Goal: Task Accomplishment & Management: Manage account settings

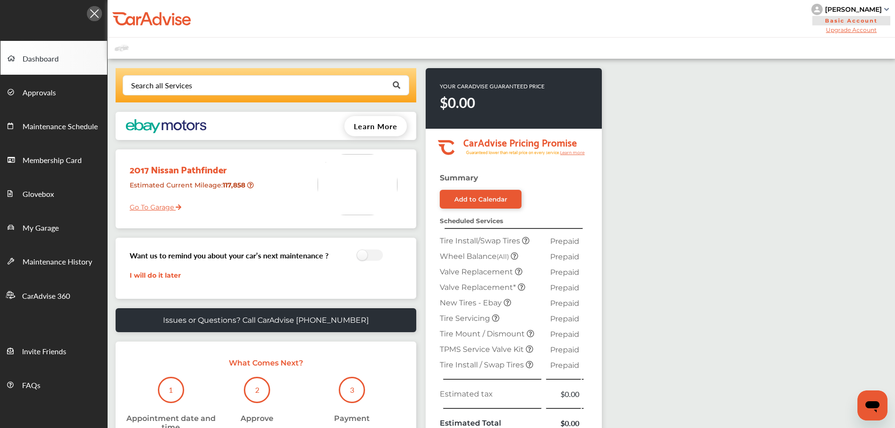
click at [881, 6] on div "[PERSON_NAME]" at bounding box center [853, 9] width 57 height 8
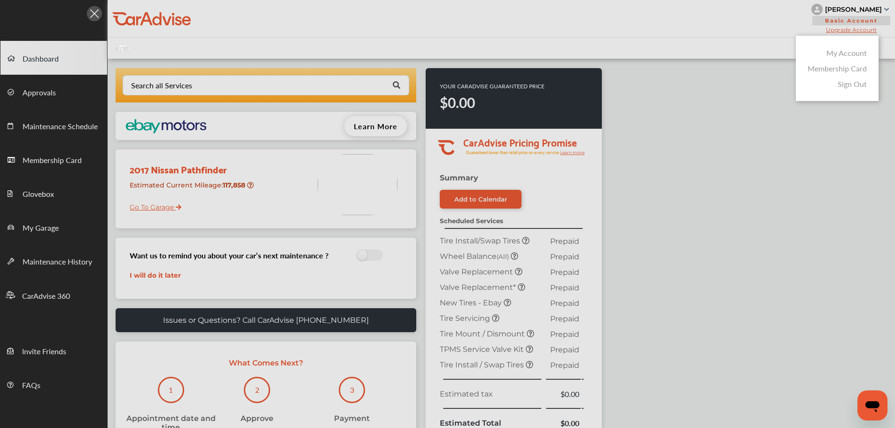
click at [828, 55] on link "My Account" at bounding box center [847, 52] width 40 height 11
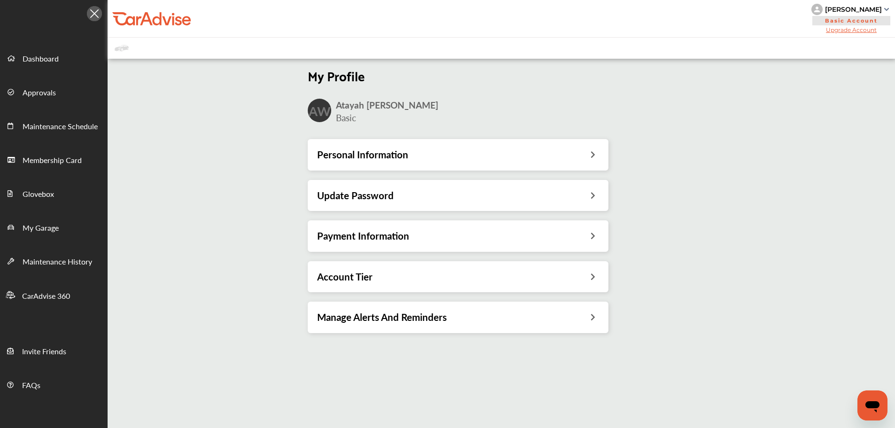
click at [407, 235] on h3 "Payment Information" at bounding box center [363, 236] width 92 height 12
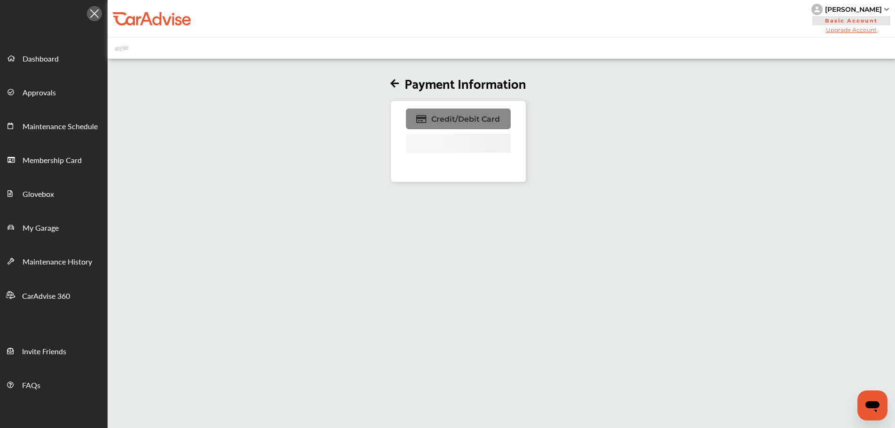
click at [500, 121] on span "Credit/Debit Card" at bounding box center [466, 119] width 69 height 9
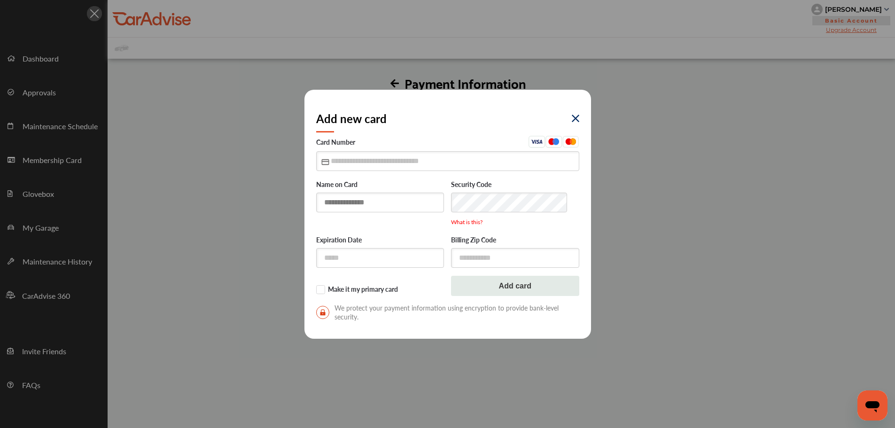
click at [389, 209] on input "text" at bounding box center [380, 202] width 128 height 19
type input "**********"
click at [333, 163] on input "text" at bounding box center [447, 160] width 263 height 19
click at [337, 159] on input "text" at bounding box center [447, 160] width 263 height 19
click at [336, 158] on input "text" at bounding box center [447, 160] width 263 height 19
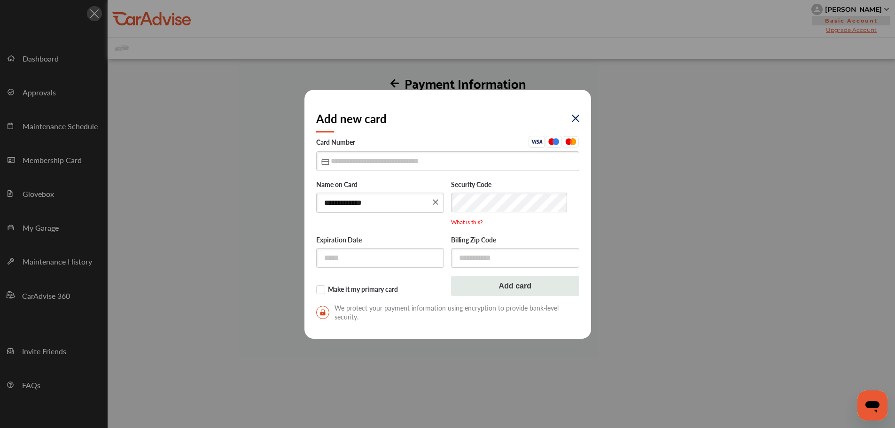
click at [707, 156] on div "**********" at bounding box center [447, 214] width 895 height 428
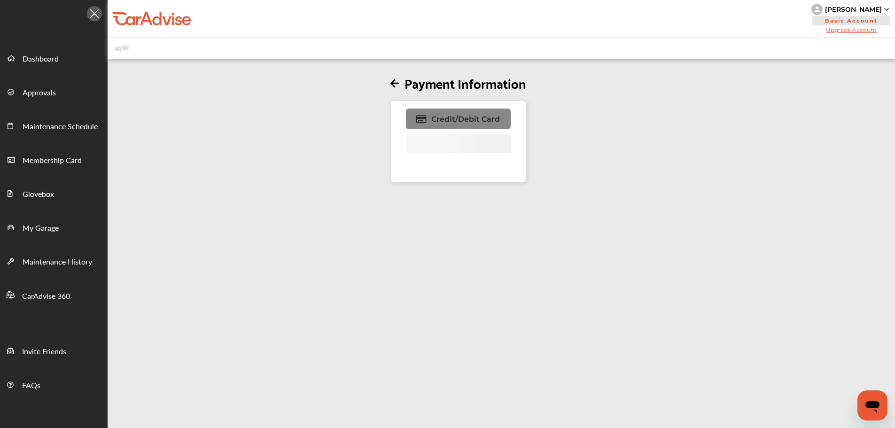
click at [470, 121] on span "Credit/Debit Card" at bounding box center [466, 119] width 69 height 9
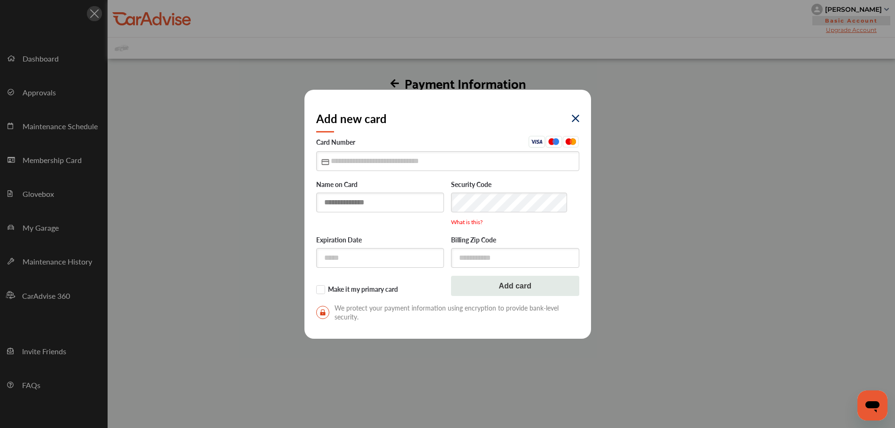
click at [330, 202] on input "text" at bounding box center [380, 202] width 128 height 19
